Goal: Find specific fact: Find specific fact

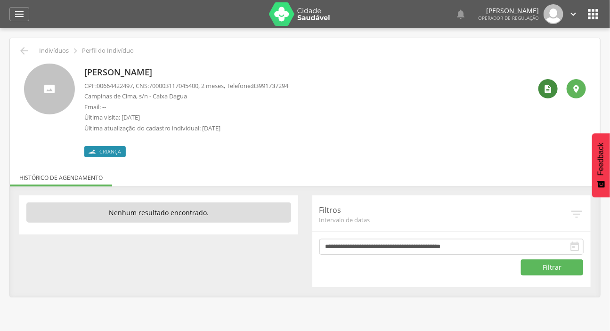
click at [545, 92] on icon "" at bounding box center [548, 88] width 9 height 9
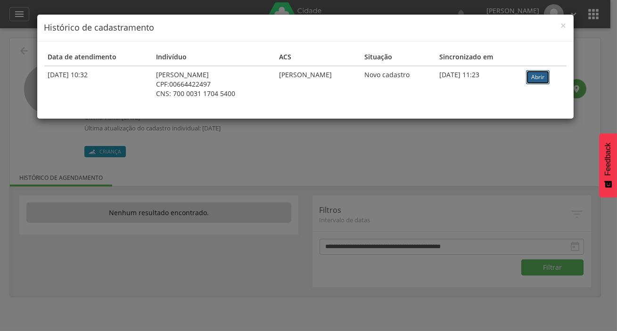
click at [547, 75] on link "Abrir" at bounding box center [538, 77] width 24 height 14
click at [334, 149] on div "× Histórico de cadastramento Data de atendimento Indivíduo ACS Situação Sincron…" at bounding box center [308, 165] width 617 height 331
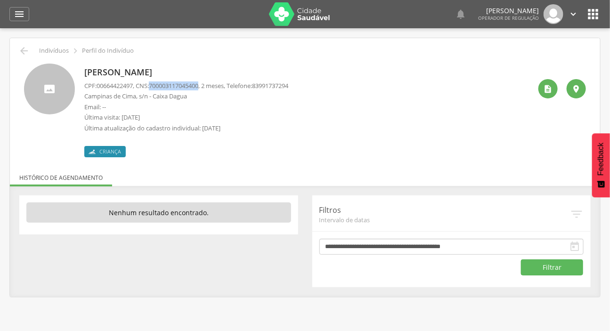
drag, startPoint x: 155, startPoint y: 87, endPoint x: 208, endPoint y: 89, distance: 52.3
click at [208, 89] on p "CPF: 00664422497 , CNS: [PHONE_NUMBER] , 2 meses, Telefone: [PHONE_NUMBER]" at bounding box center [186, 85] width 204 height 9
copy span "700003117045400"
click at [587, 8] on icon "" at bounding box center [592, 14] width 15 height 15
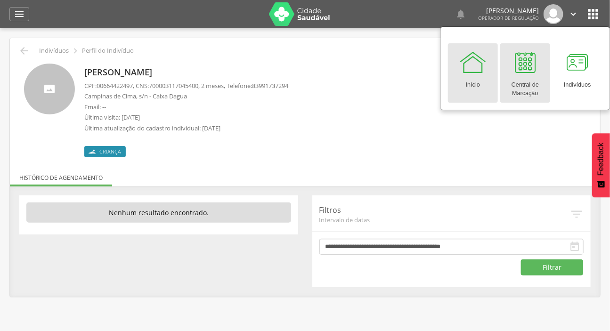
click at [524, 69] on div at bounding box center [525, 62] width 28 height 28
